Goal: Task Accomplishment & Management: Manage account settings

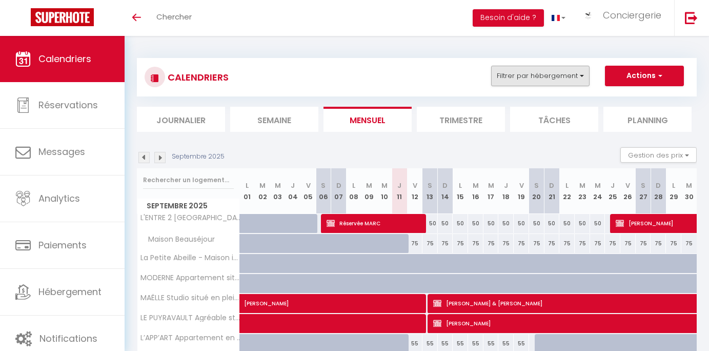
click at [538, 76] on button "Filtrer par hébergement" at bounding box center [540, 76] width 98 height 21
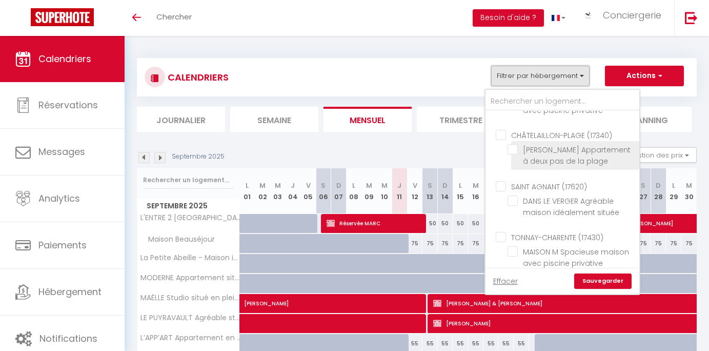
scroll to position [2101, 0]
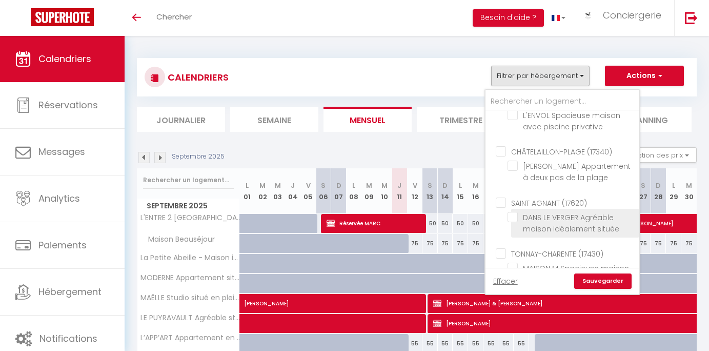
click at [513, 212] on input "DANS LE VERGER Agréable maison idéalement située" at bounding box center [572, 217] width 128 height 10
checkbox input "true"
checkbox input "false"
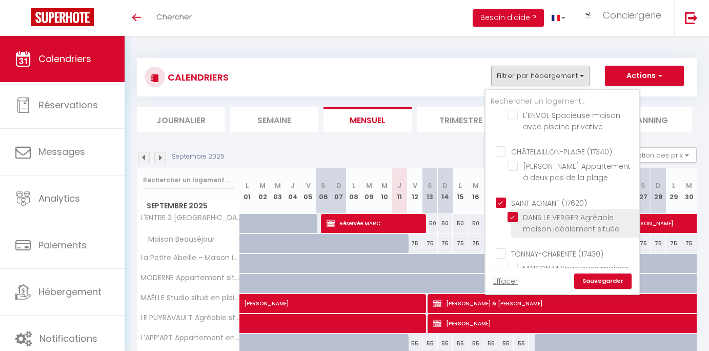
checkbox input "false"
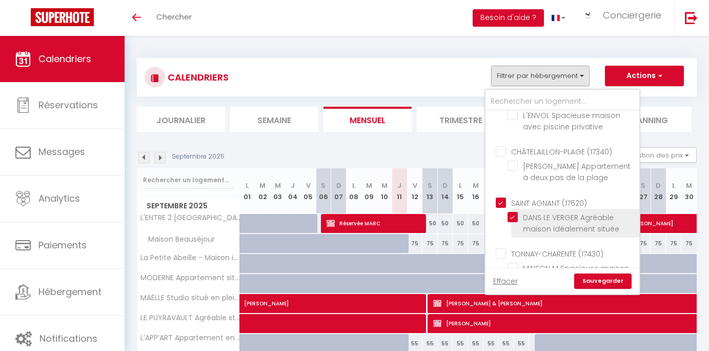
checkbox input "false"
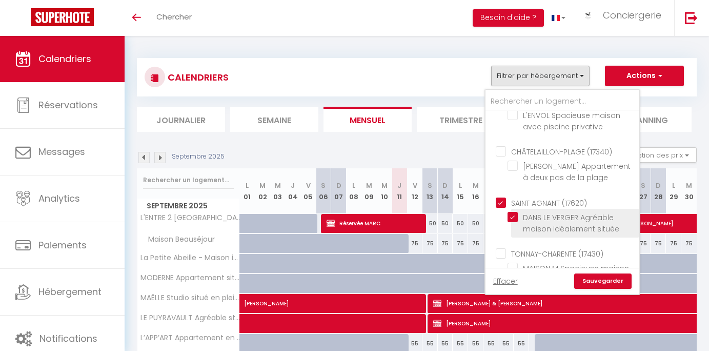
checkbox input "false"
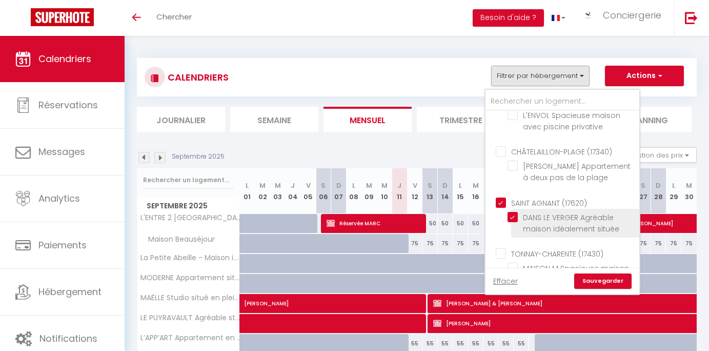
checkbox input "false"
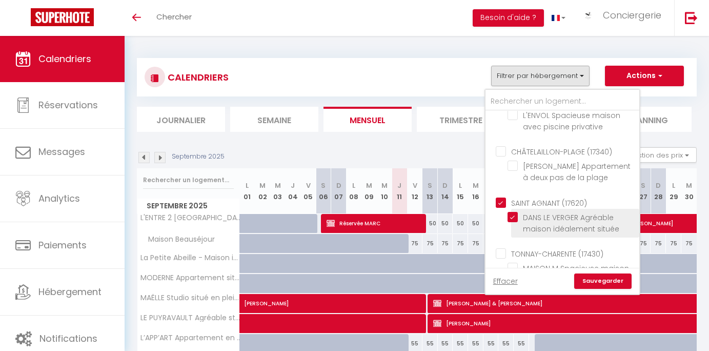
checkbox input "false"
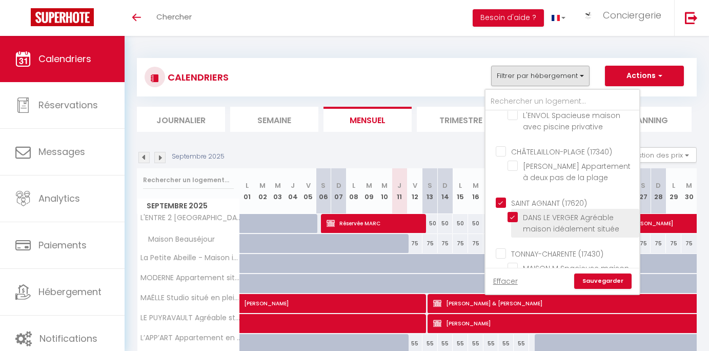
checkbox input "false"
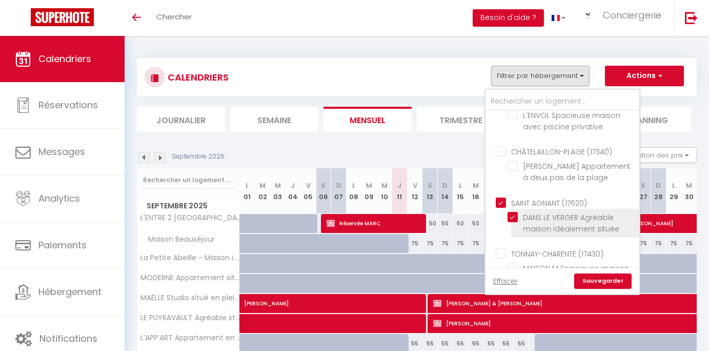
checkbox input "false"
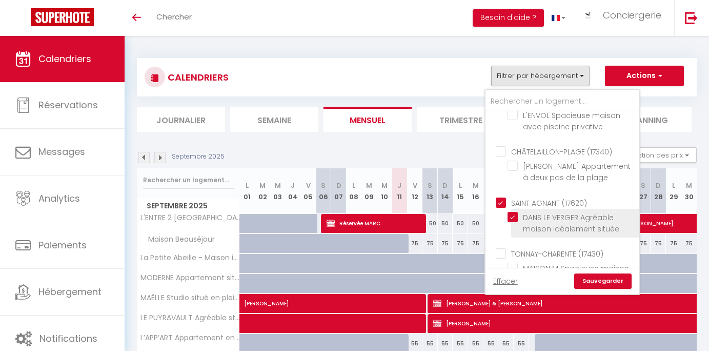
checkbox input "false"
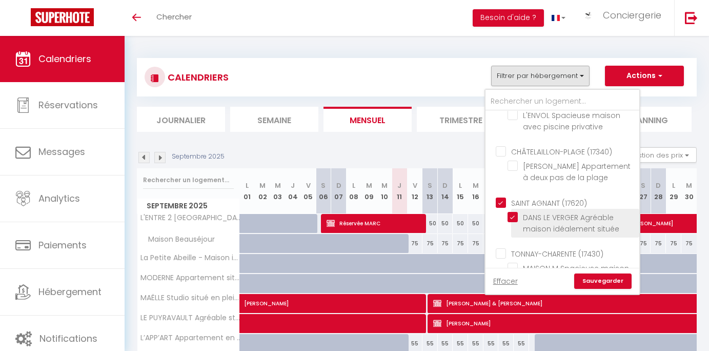
checkbox input "false"
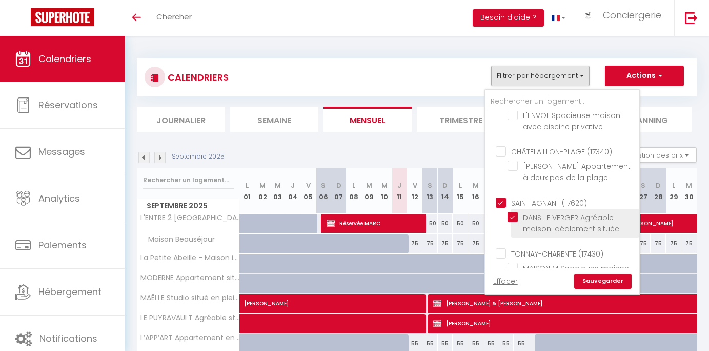
checkbox input "false"
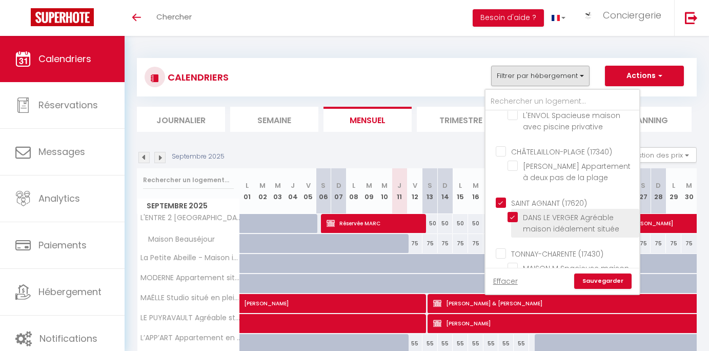
checkbox input "false"
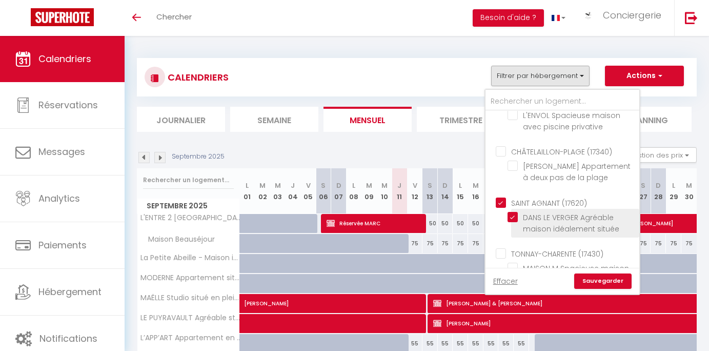
checkbox input "false"
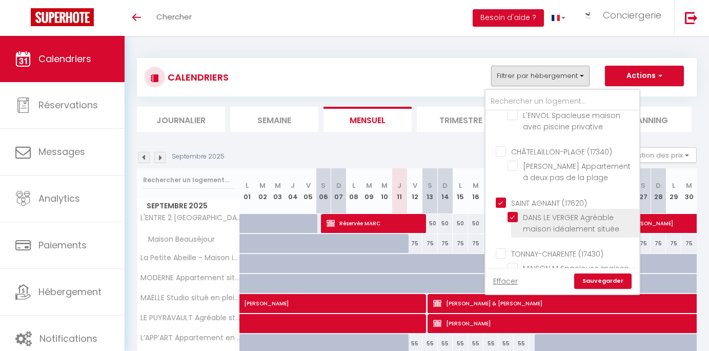
checkbox input "false"
checkbox input "true"
checkbox input "false"
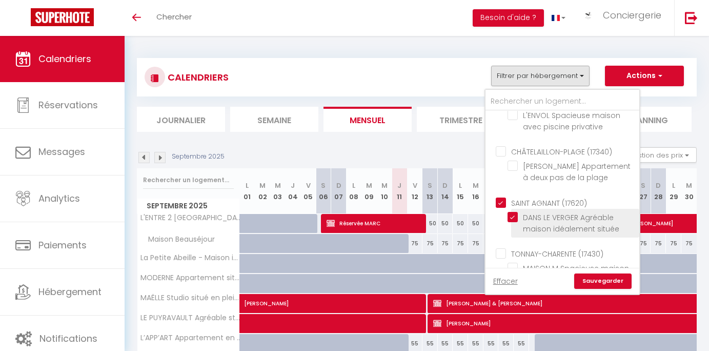
checkbox input "false"
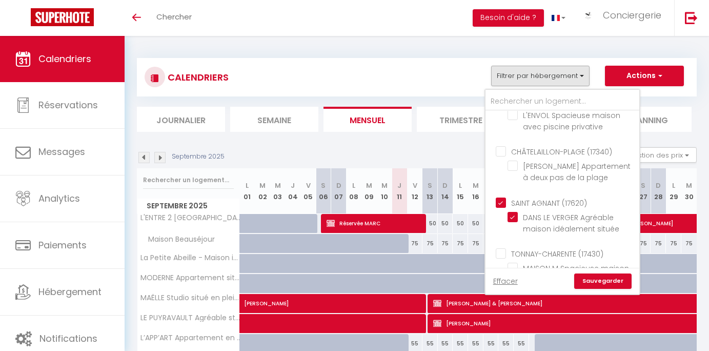
click at [605, 283] on link "Sauvegarder" at bounding box center [602, 280] width 57 height 15
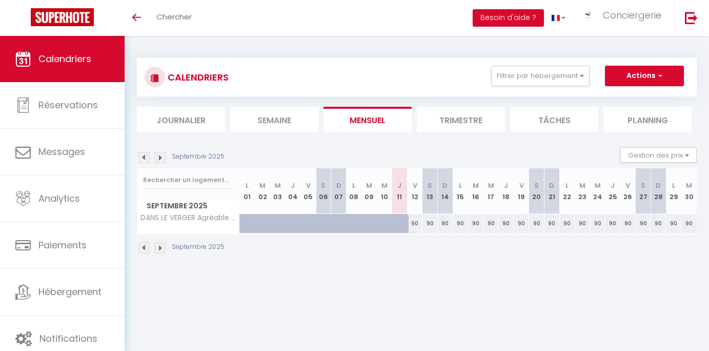
click at [144, 160] on img at bounding box center [143, 157] width 11 height 11
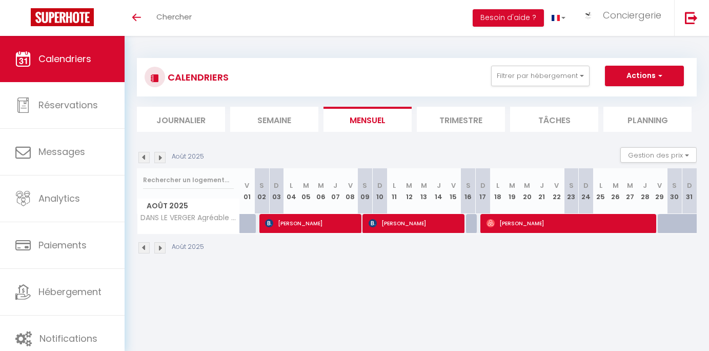
click at [158, 157] on img at bounding box center [159, 157] width 11 height 11
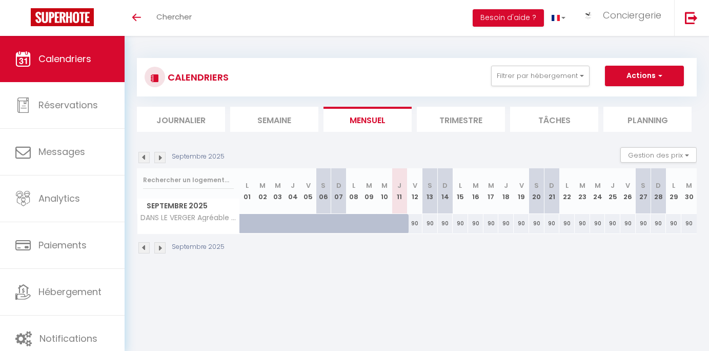
click at [158, 157] on img at bounding box center [159, 157] width 11 height 11
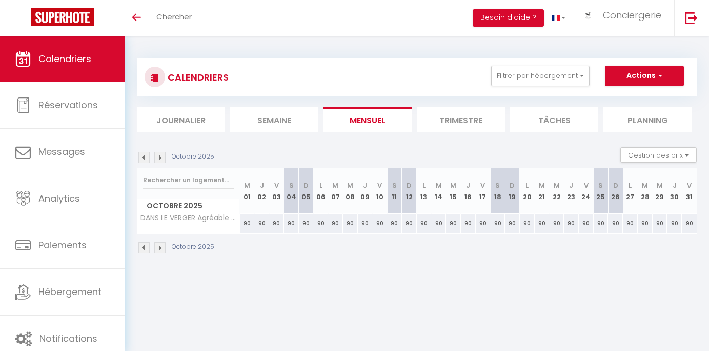
click at [158, 157] on img at bounding box center [159, 157] width 11 height 11
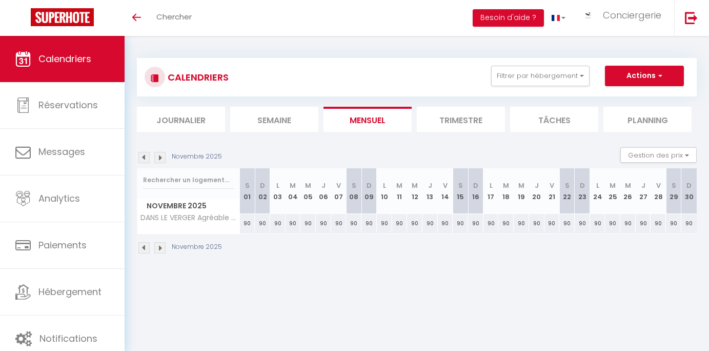
click at [158, 157] on img at bounding box center [159, 157] width 11 height 11
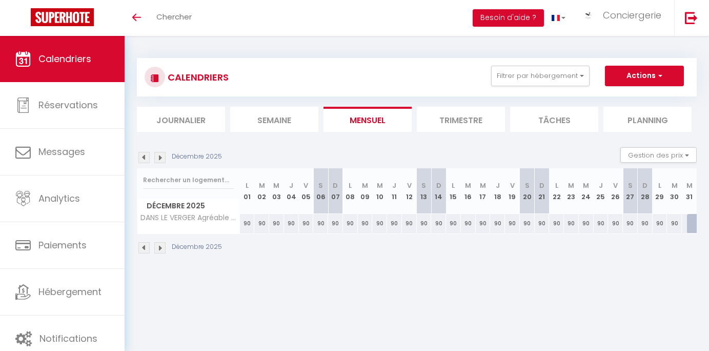
click at [158, 157] on img at bounding box center [159, 157] width 11 height 11
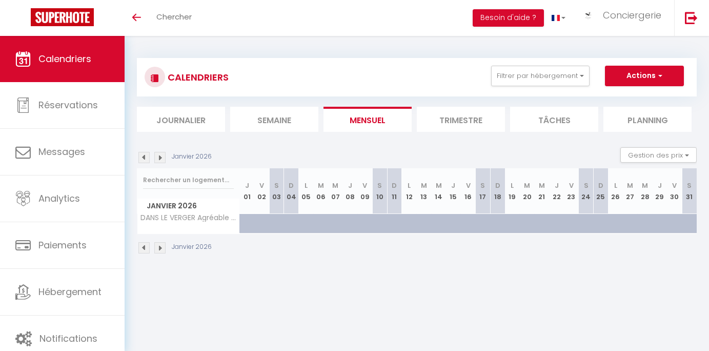
click at [158, 157] on img at bounding box center [159, 157] width 11 height 11
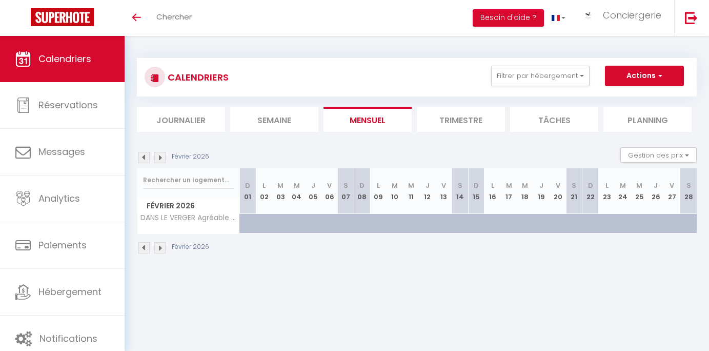
click at [262, 120] on li "Semaine" at bounding box center [274, 119] width 88 height 25
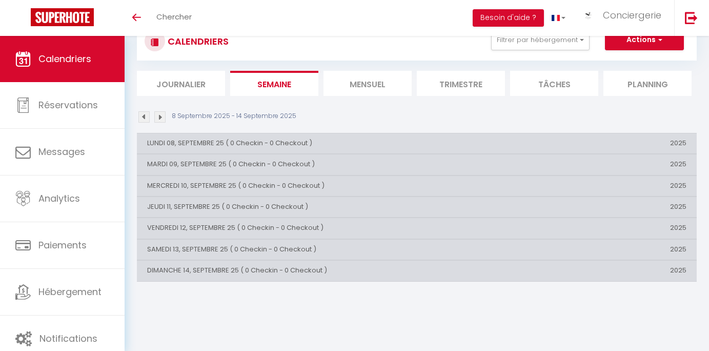
scroll to position [36, 0]
click at [522, 44] on button "Filtrer par hébergement" at bounding box center [540, 40] width 98 height 21
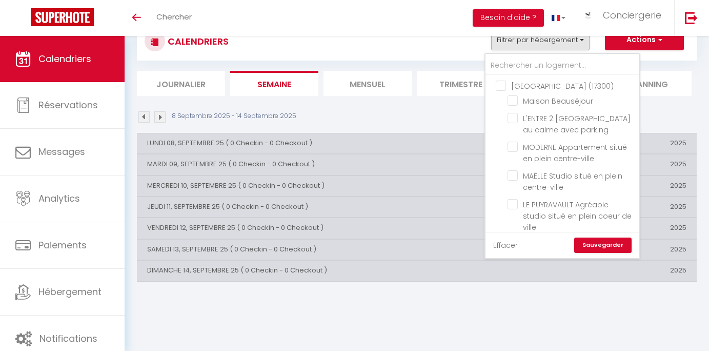
click at [513, 244] on link "Effacer" at bounding box center [505, 244] width 25 height 11
checkbox input "false"
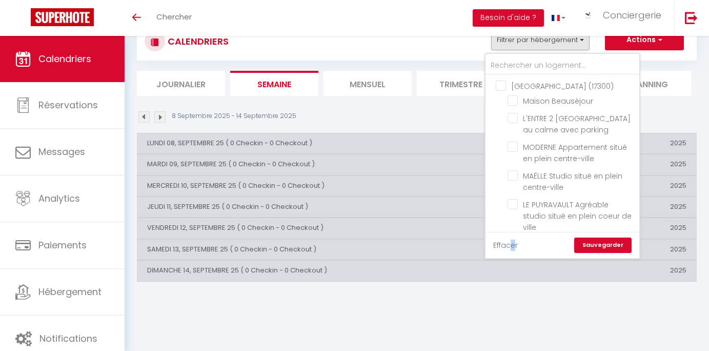
checkbox input "false"
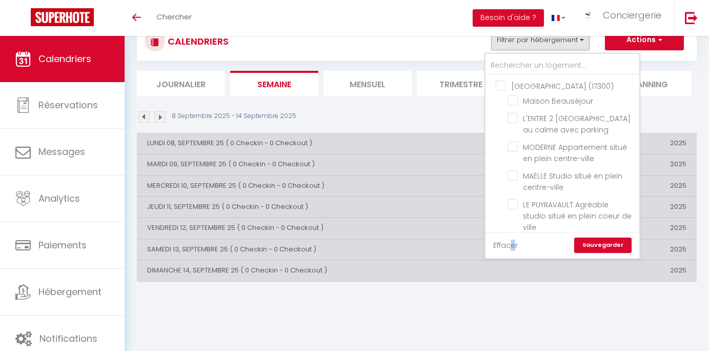
checkbox input "false"
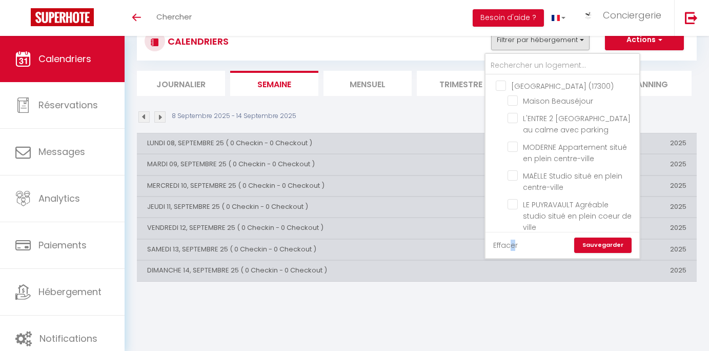
checkbox input "false"
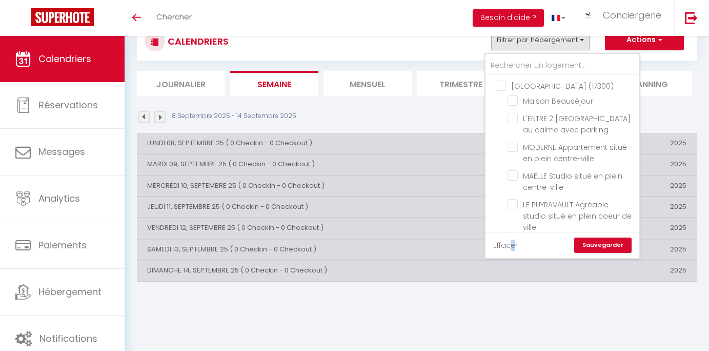
checkbox input "false"
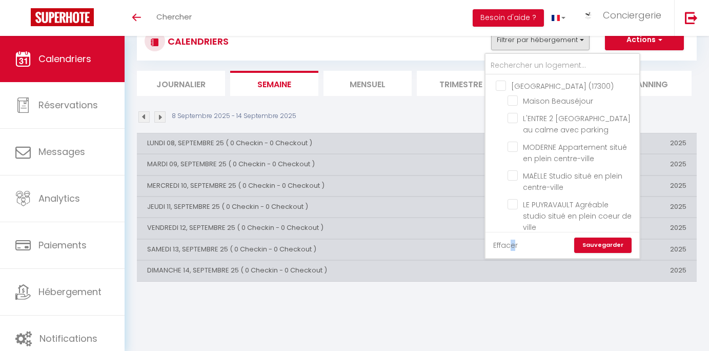
checkbox input "false"
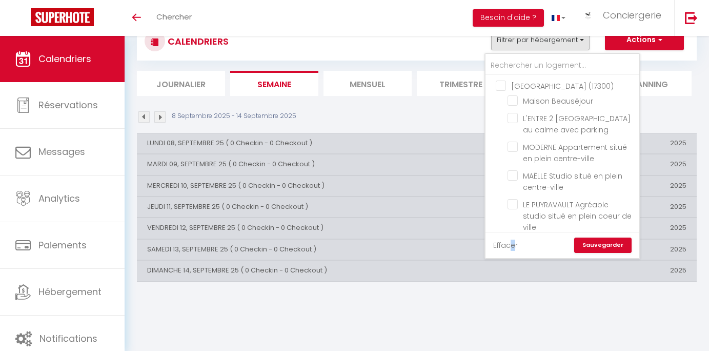
checkbox input "false"
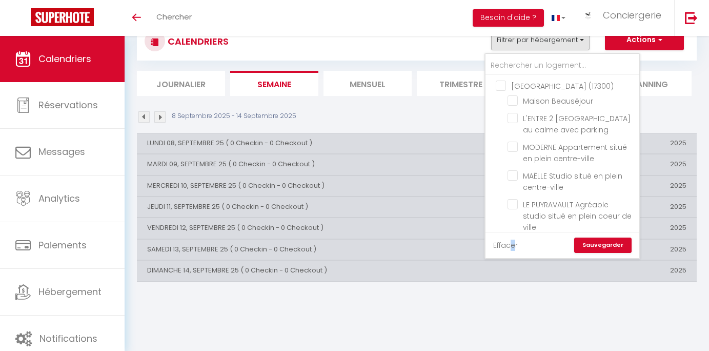
checkbox input "false"
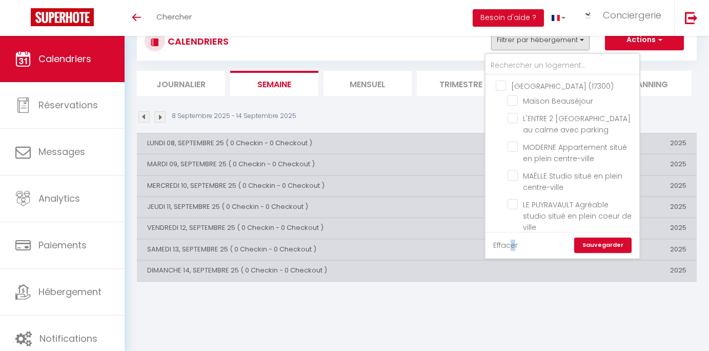
checkbox input "false"
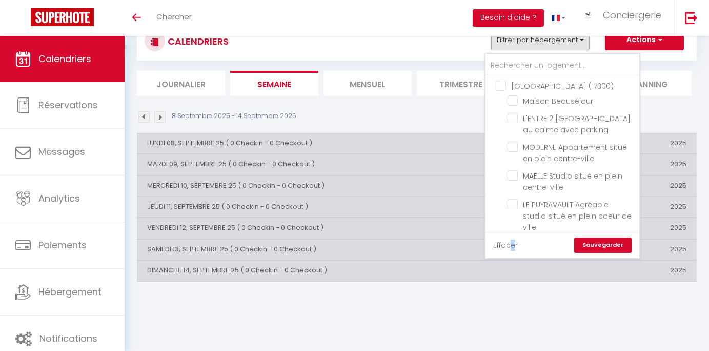
checkbox input "false"
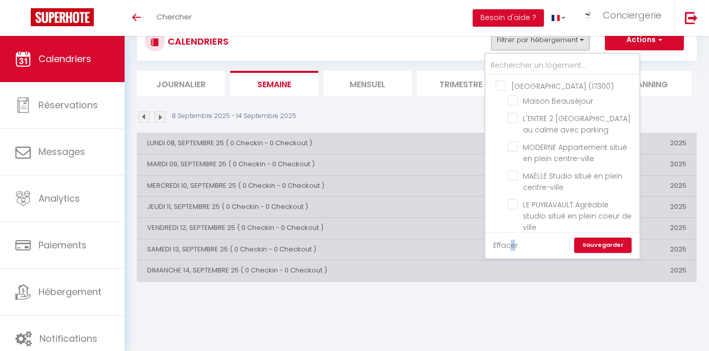
checkbox input "false"
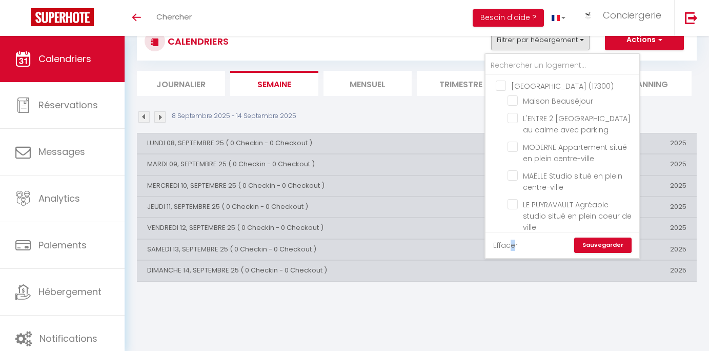
checkbox input "false"
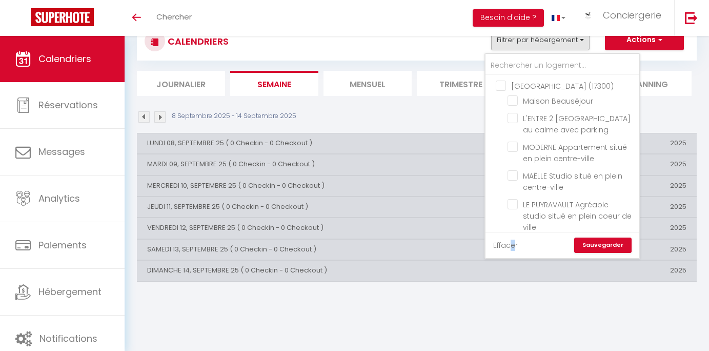
checkbox input "false"
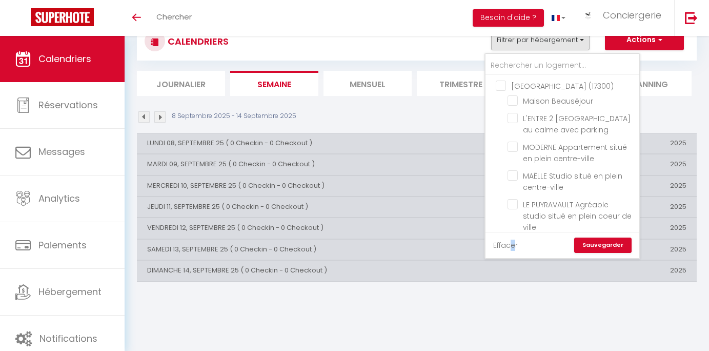
checkbox input "false"
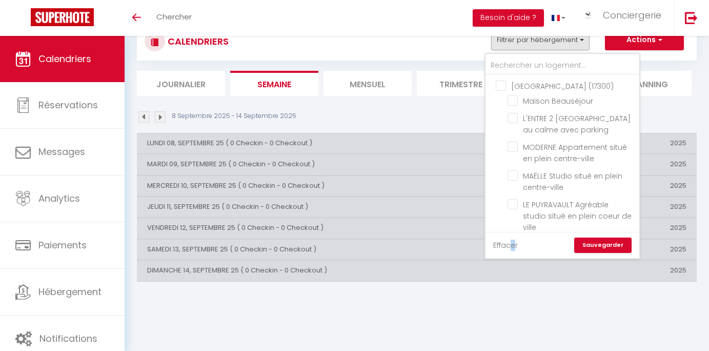
checkbox input "false"
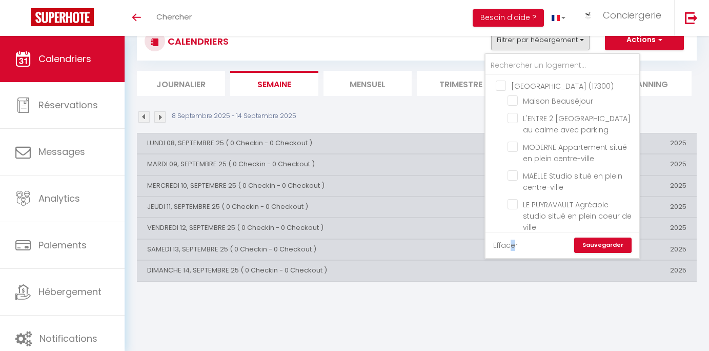
checkbox input "false"
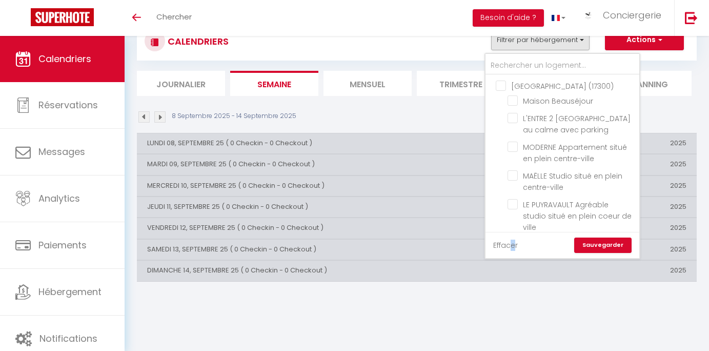
checkbox input "false"
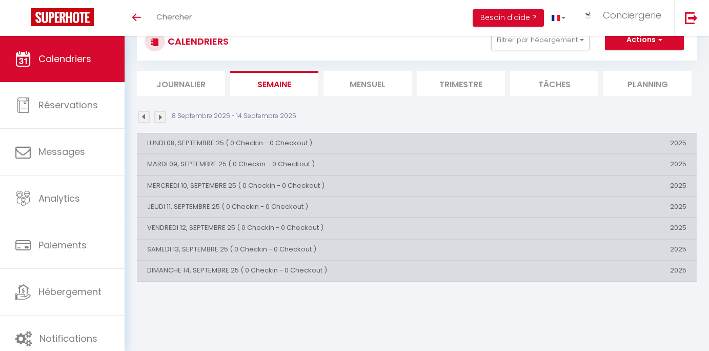
scroll to position [0, 0]
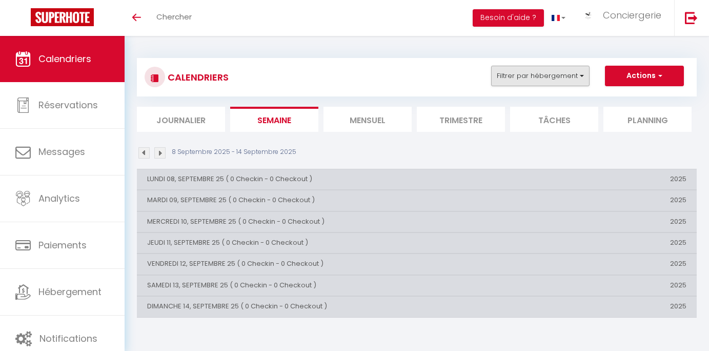
click at [510, 77] on button "Filtrer par hébergement" at bounding box center [540, 76] width 98 height 21
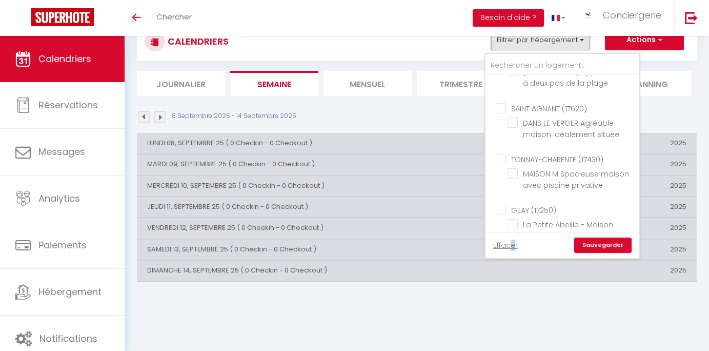
scroll to position [2019, 0]
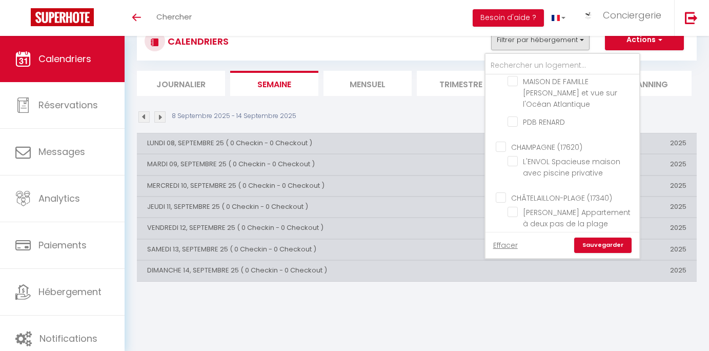
click at [602, 244] on link "Sauvegarder" at bounding box center [602, 244] width 57 height 15
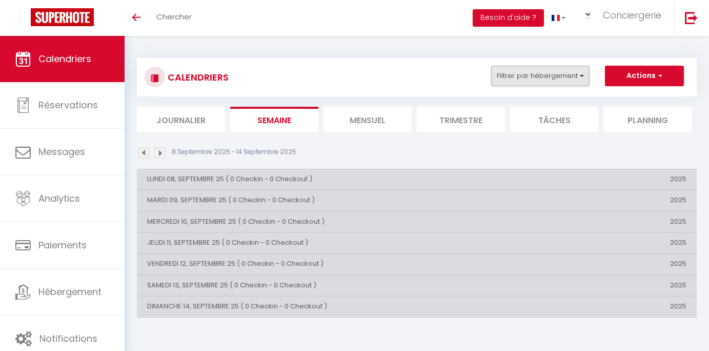
click at [534, 76] on button "Filtrer par hébergement" at bounding box center [540, 76] width 98 height 21
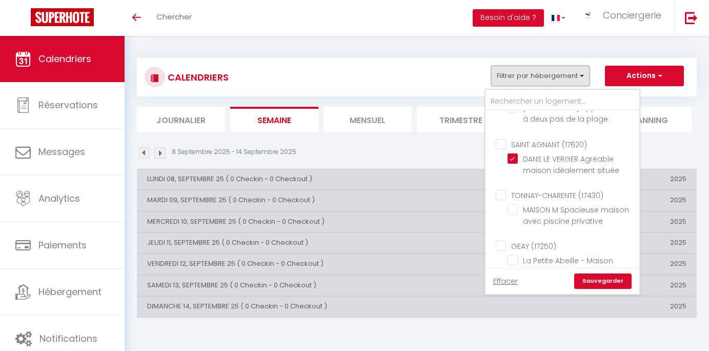
scroll to position [36, 0]
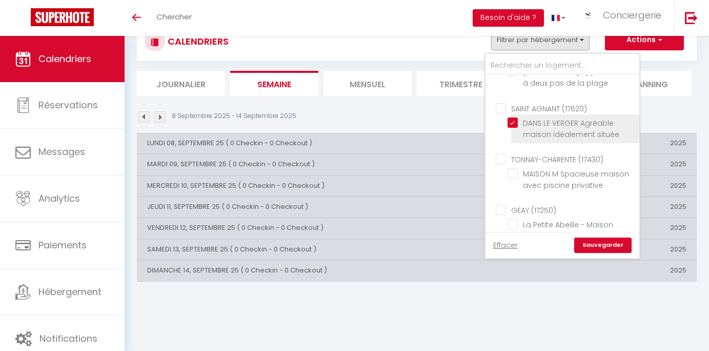
click at [518, 117] on input "DANS LE VERGER Agréable maison idéalement située" at bounding box center [572, 122] width 128 height 10
checkbox input "false"
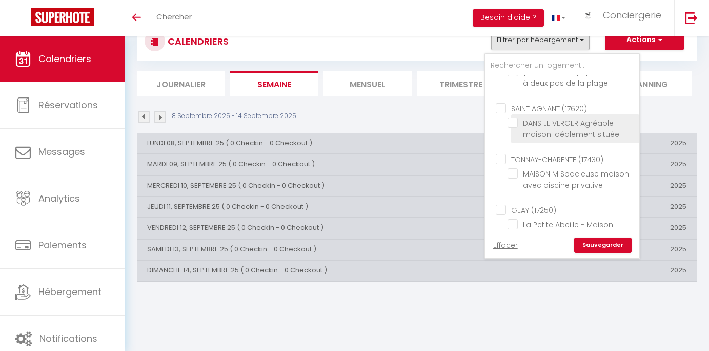
checkbox input "false"
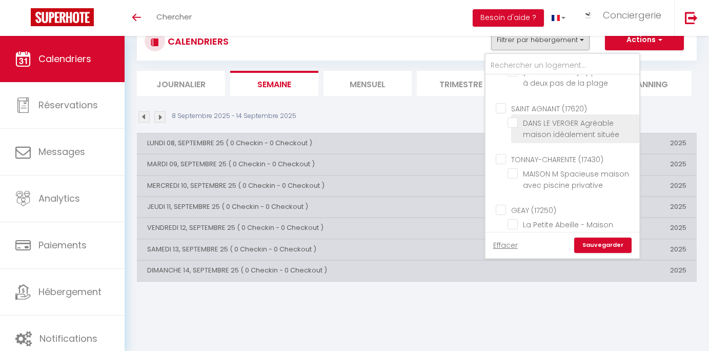
checkbox input "false"
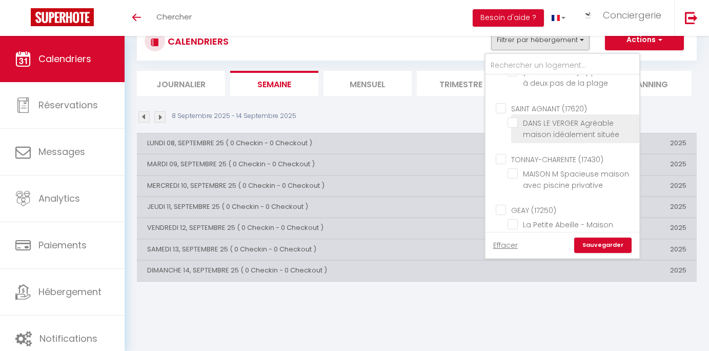
checkbox input "false"
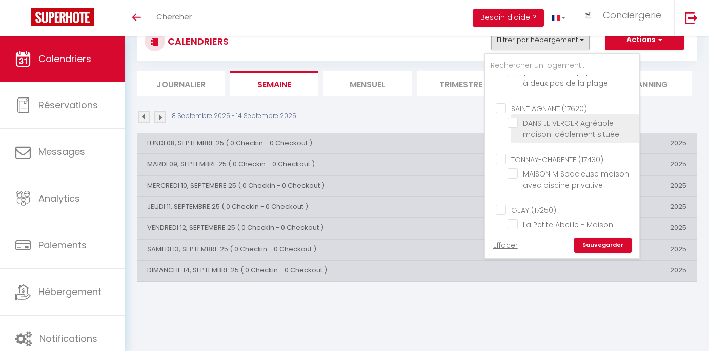
checkbox input "false"
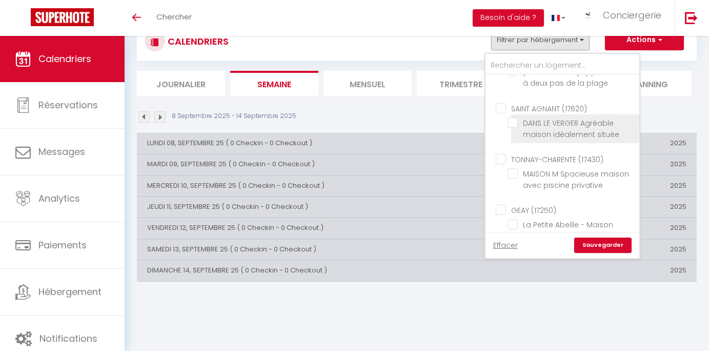
checkbox input "false"
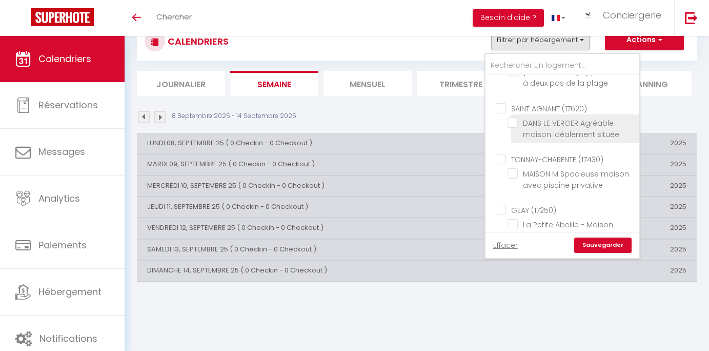
checkbox input "false"
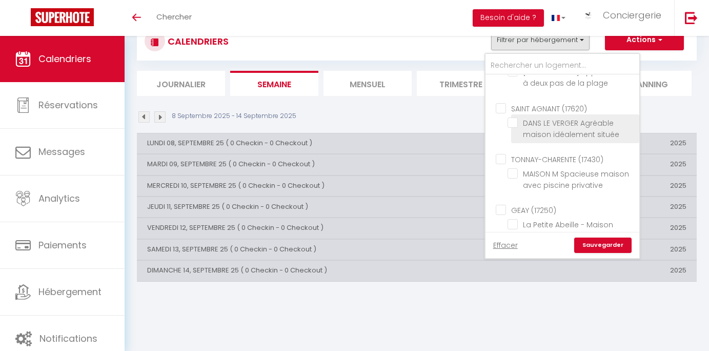
checkbox input "false"
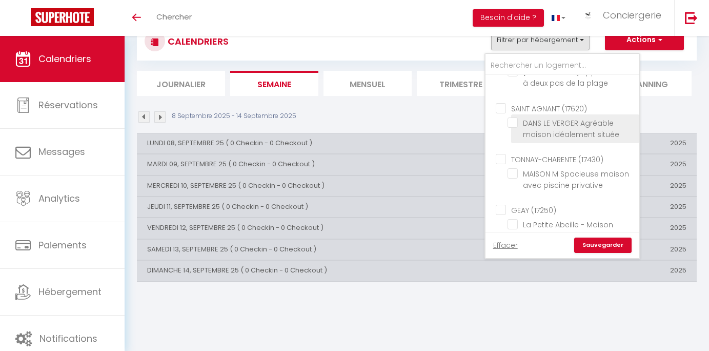
checkbox input "false"
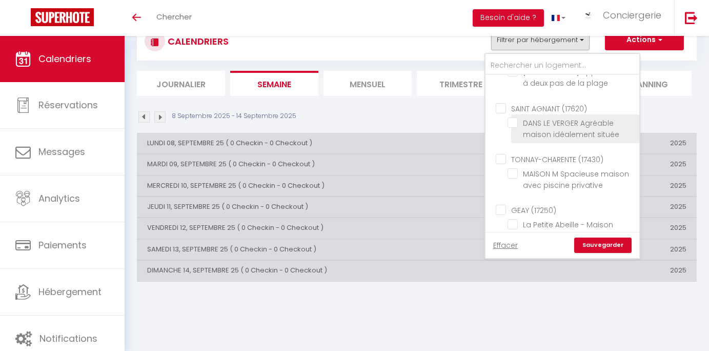
checkbox input "false"
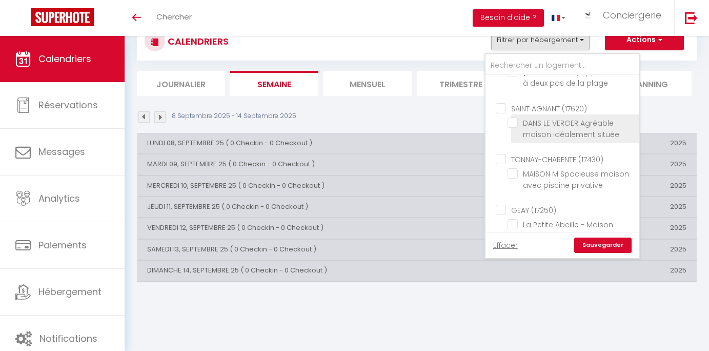
checkbox input "false"
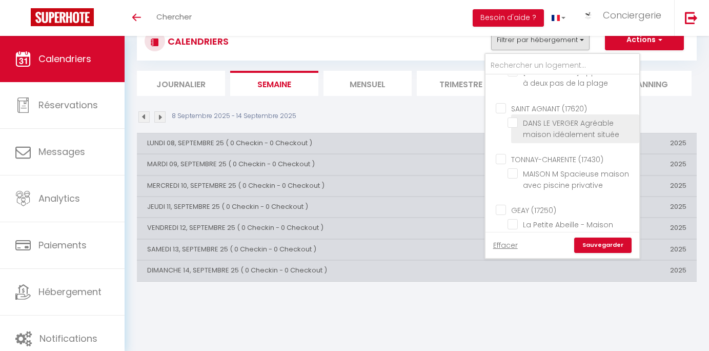
checkbox input "false"
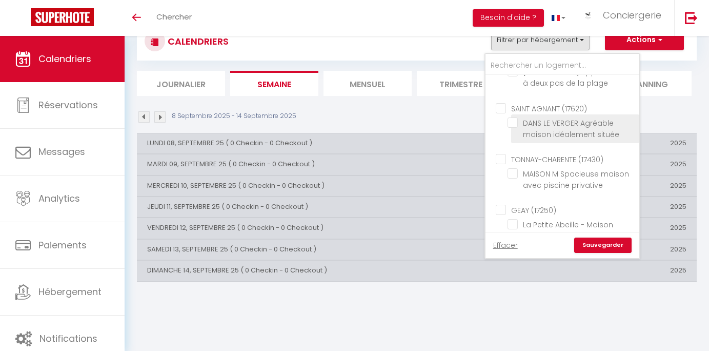
checkbox input "false"
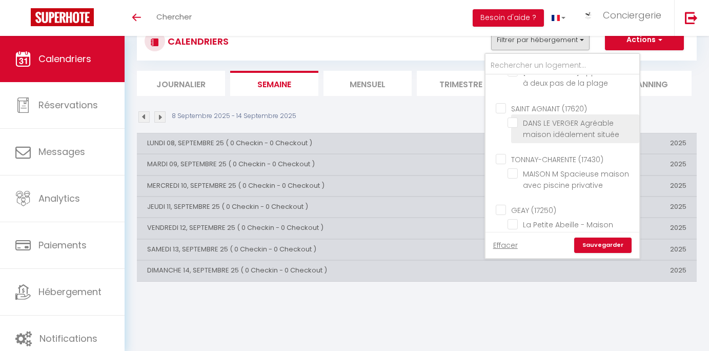
checkbox input "false"
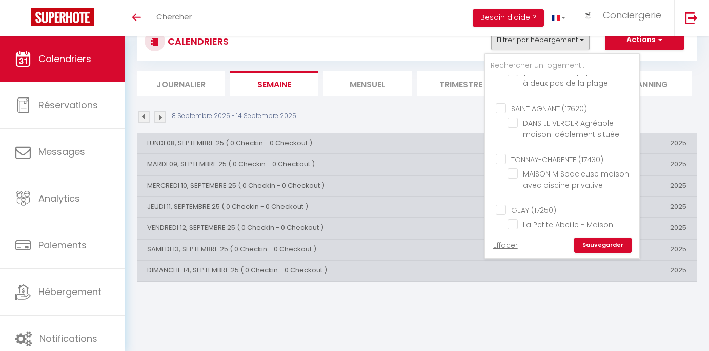
click at [602, 243] on link "Sauvegarder" at bounding box center [602, 244] width 57 height 15
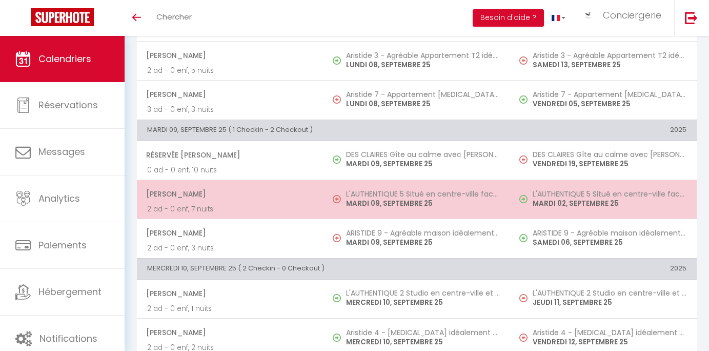
scroll to position [322, 0]
